Goal: Information Seeking & Learning: Learn about a topic

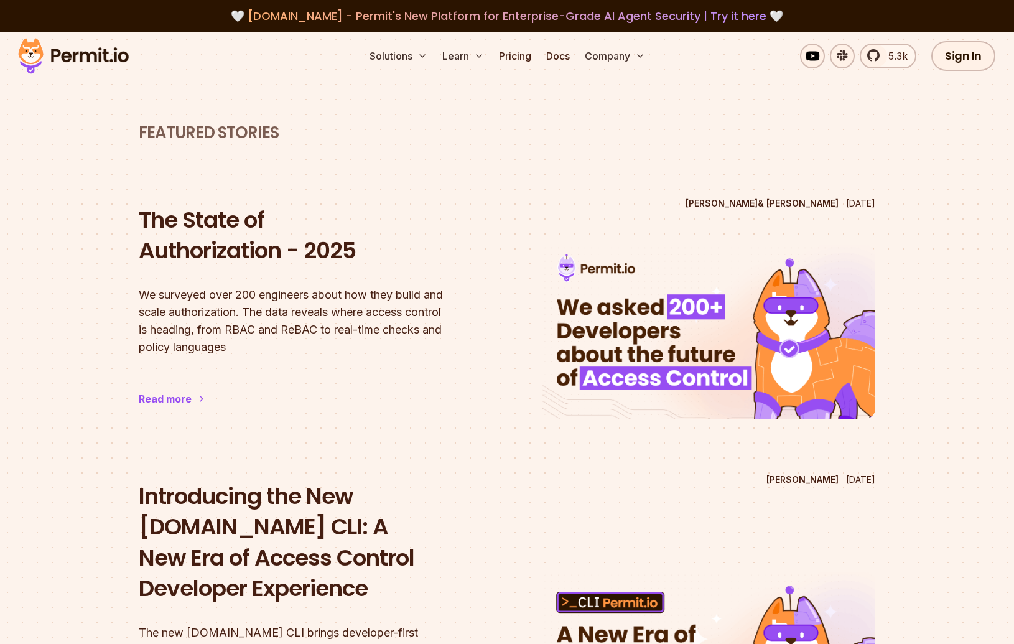
click at [81, 57] on img at bounding box center [73, 56] width 122 height 42
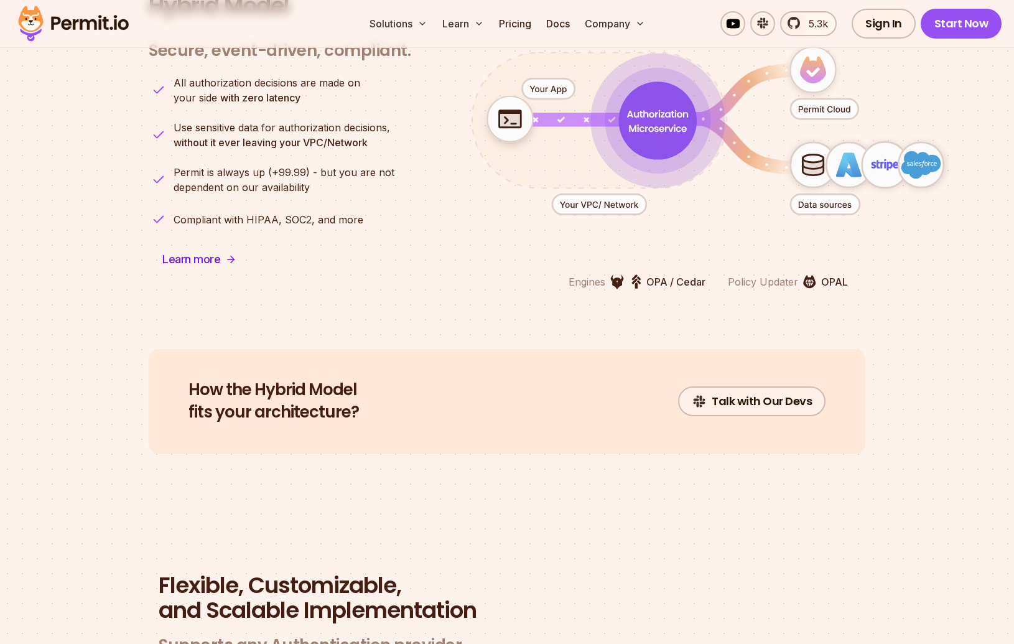
scroll to position [3031, 0]
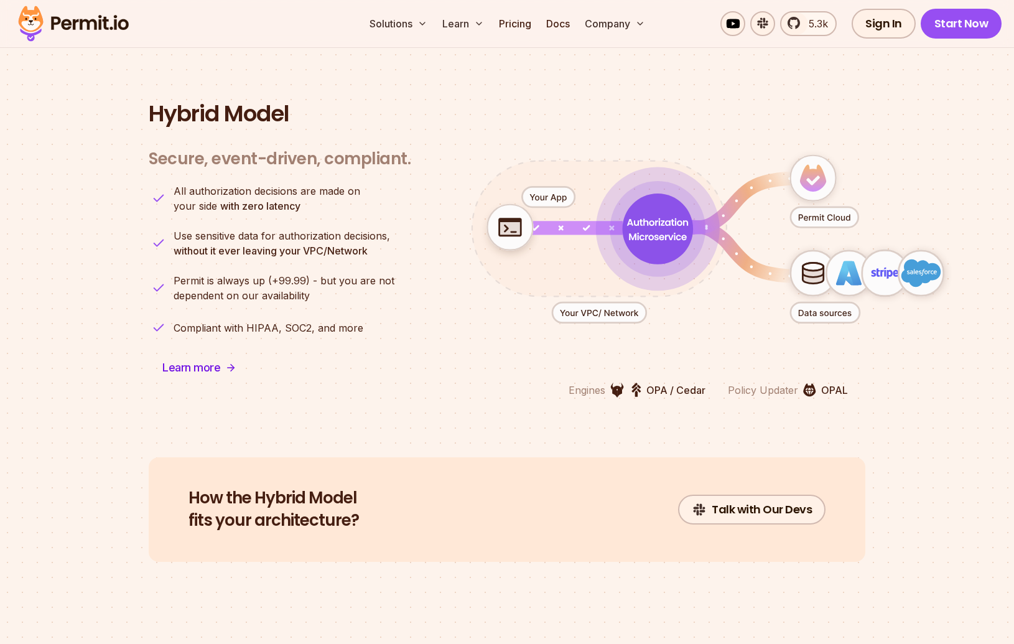
click at [901, 268] on icon "animation" at bounding box center [920, 273] width 45 height 45
click at [886, 282] on icon "animation" at bounding box center [884, 272] width 45 height 45
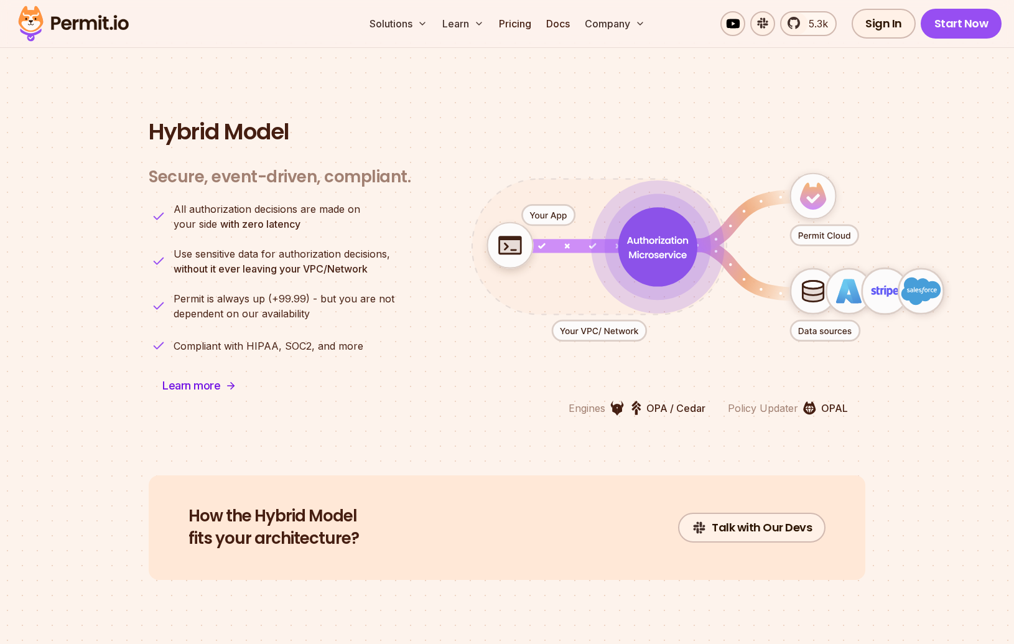
click at [824, 236] on icon "animation" at bounding box center [825, 235] width 68 height 21
click at [649, 265] on icon "animation" at bounding box center [657, 247] width 78 height 78
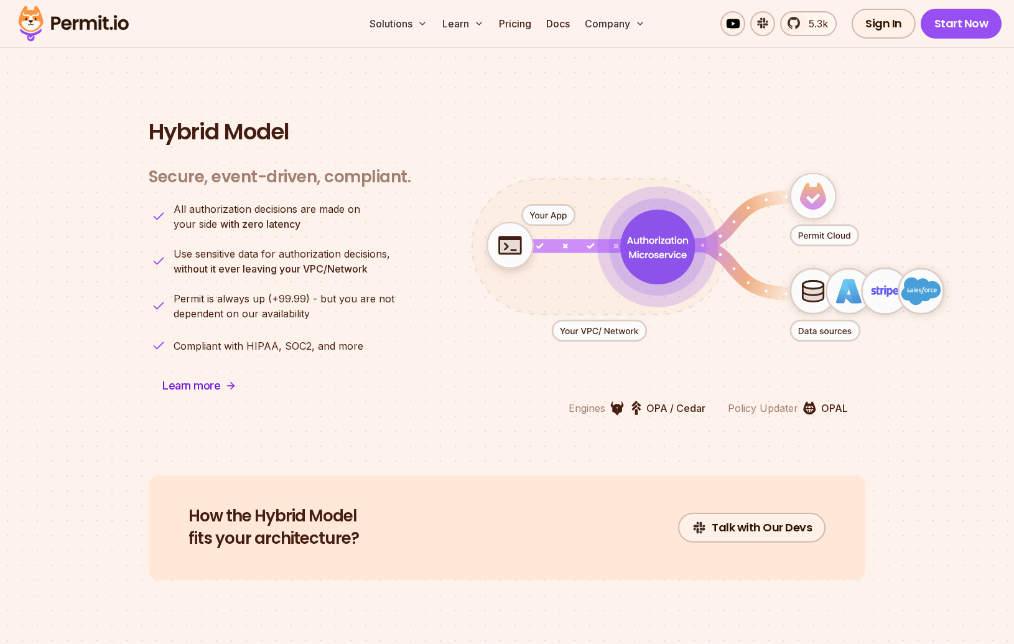
click at [619, 328] on icon "animation" at bounding box center [599, 331] width 78 height 7
click at [851, 298] on icon "animation" at bounding box center [853, 291] width 17 height 24
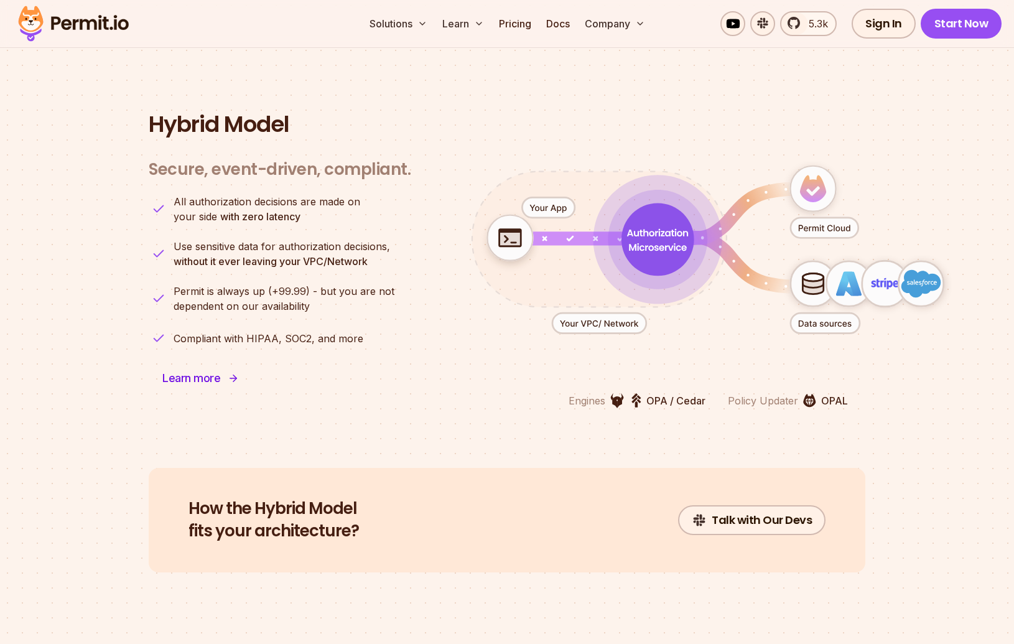
click at [203, 380] on span "Learn more" at bounding box center [191, 378] width 58 height 17
